Goal: Go to known website: Access a specific website the user already knows

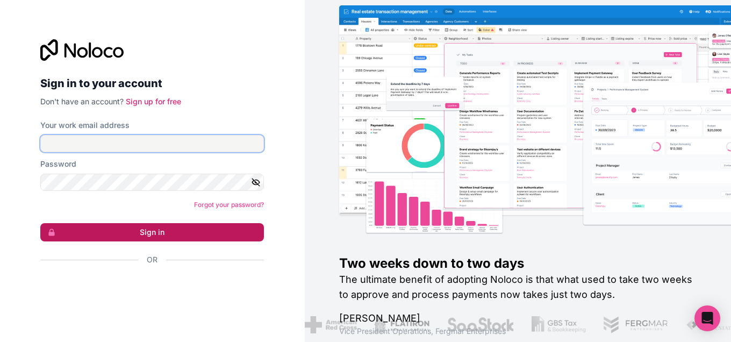
type input "binggoal.co.th@binggoal.net"
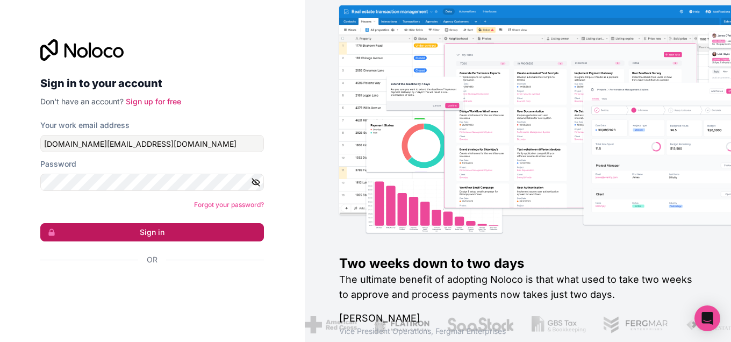
click at [222, 235] on button "Sign in" at bounding box center [152, 232] width 224 height 18
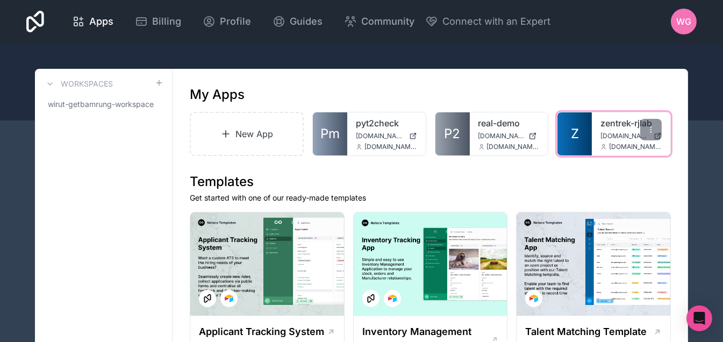
click at [573, 123] on link "Z" at bounding box center [574, 133] width 34 height 43
